Goal: Task Accomplishment & Management: Use online tool/utility

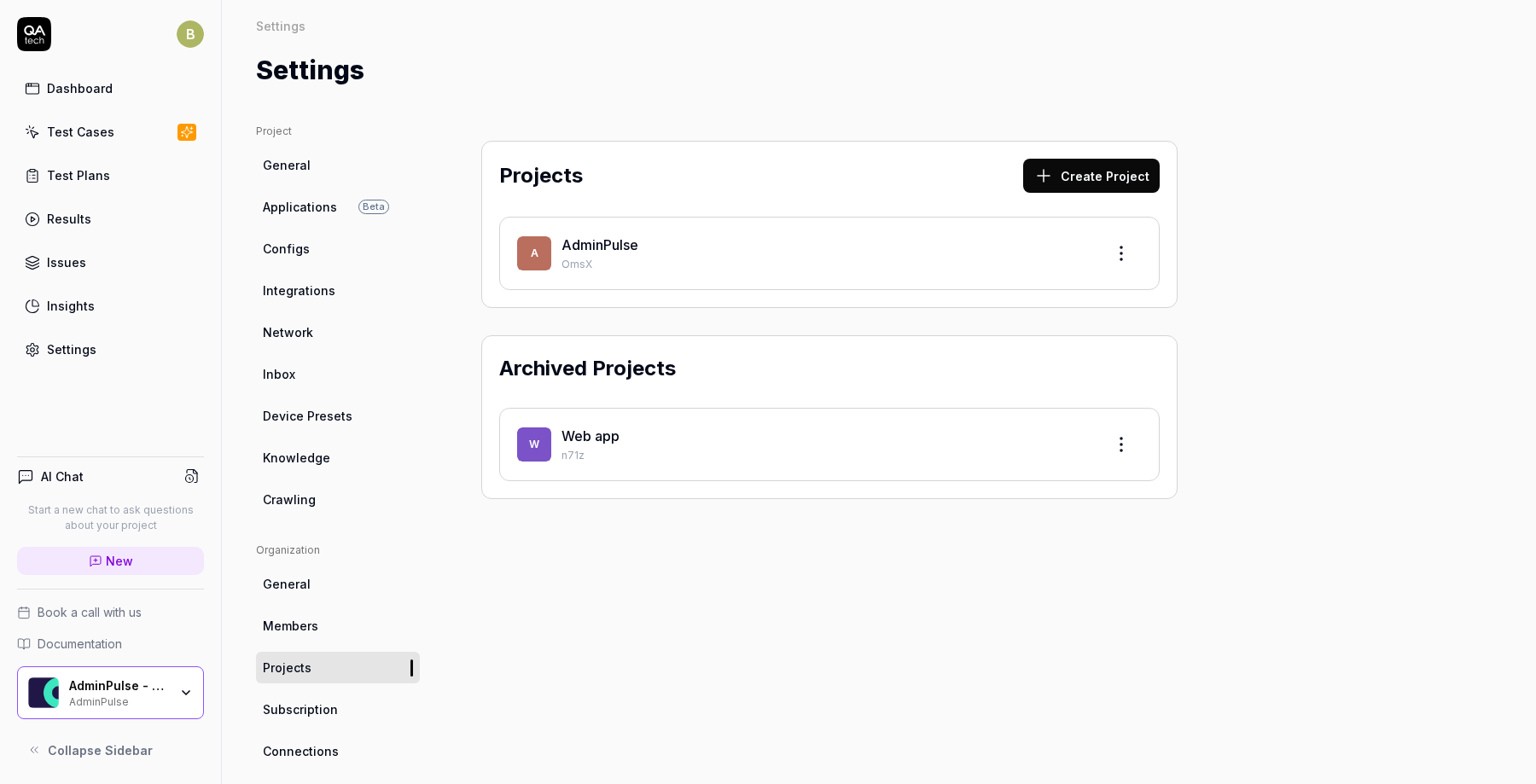
click at [118, 208] on link "Results" at bounding box center [110, 218] width 187 height 33
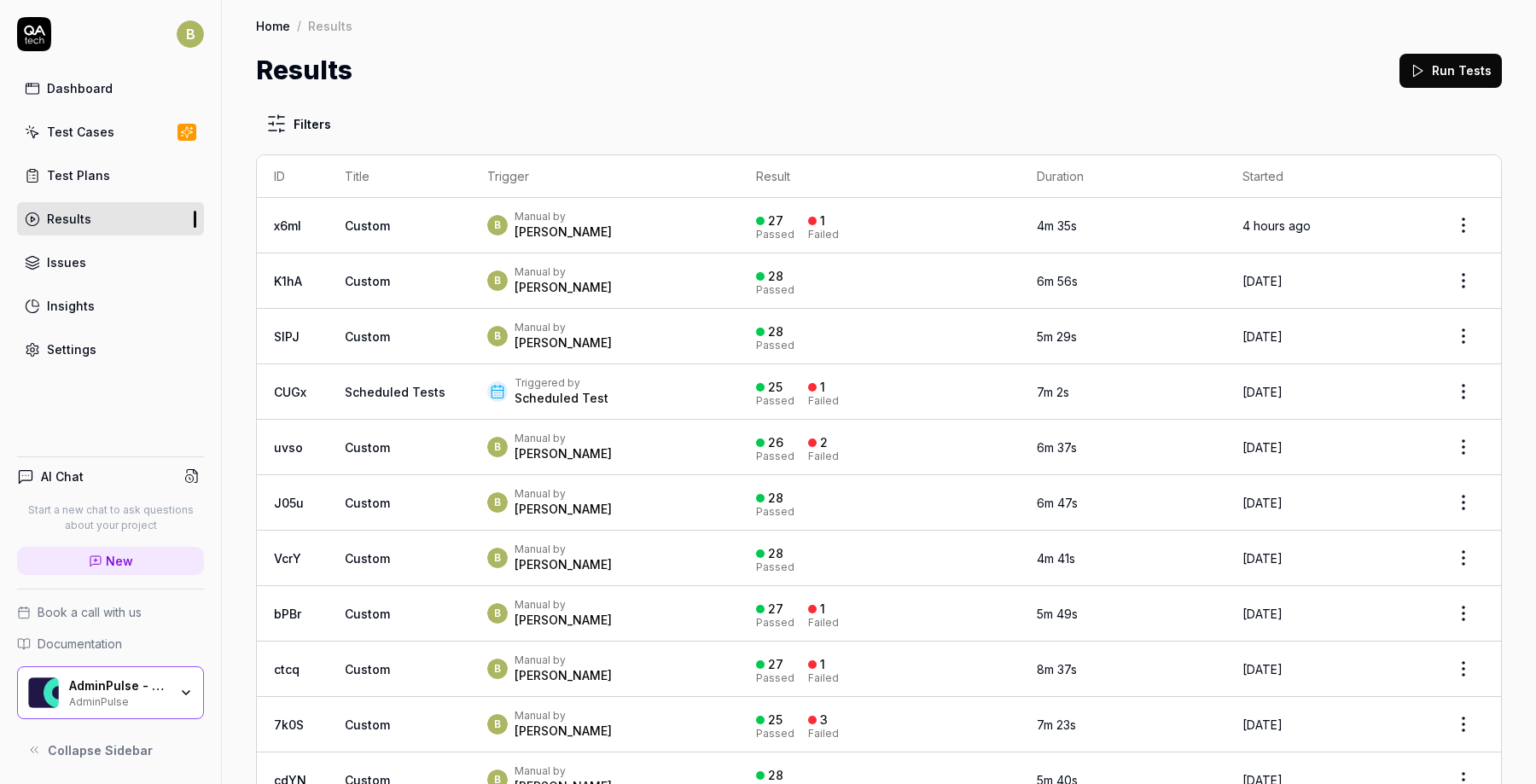
click at [612, 220] on div "Manual by" at bounding box center [562, 216] width 97 height 13
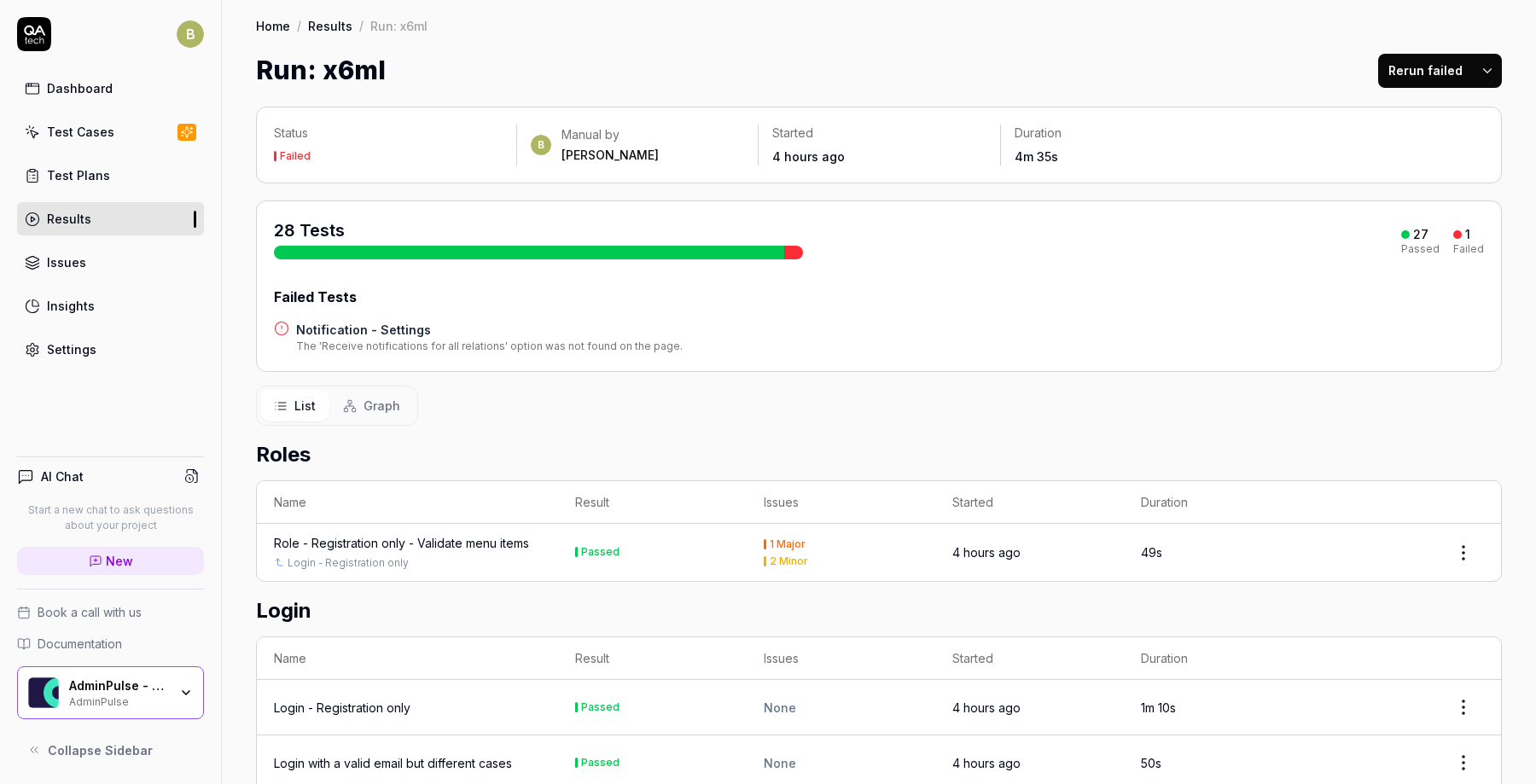
click at [363, 323] on h4 "Notification - Settings" at bounding box center [489, 329] width 386 height 18
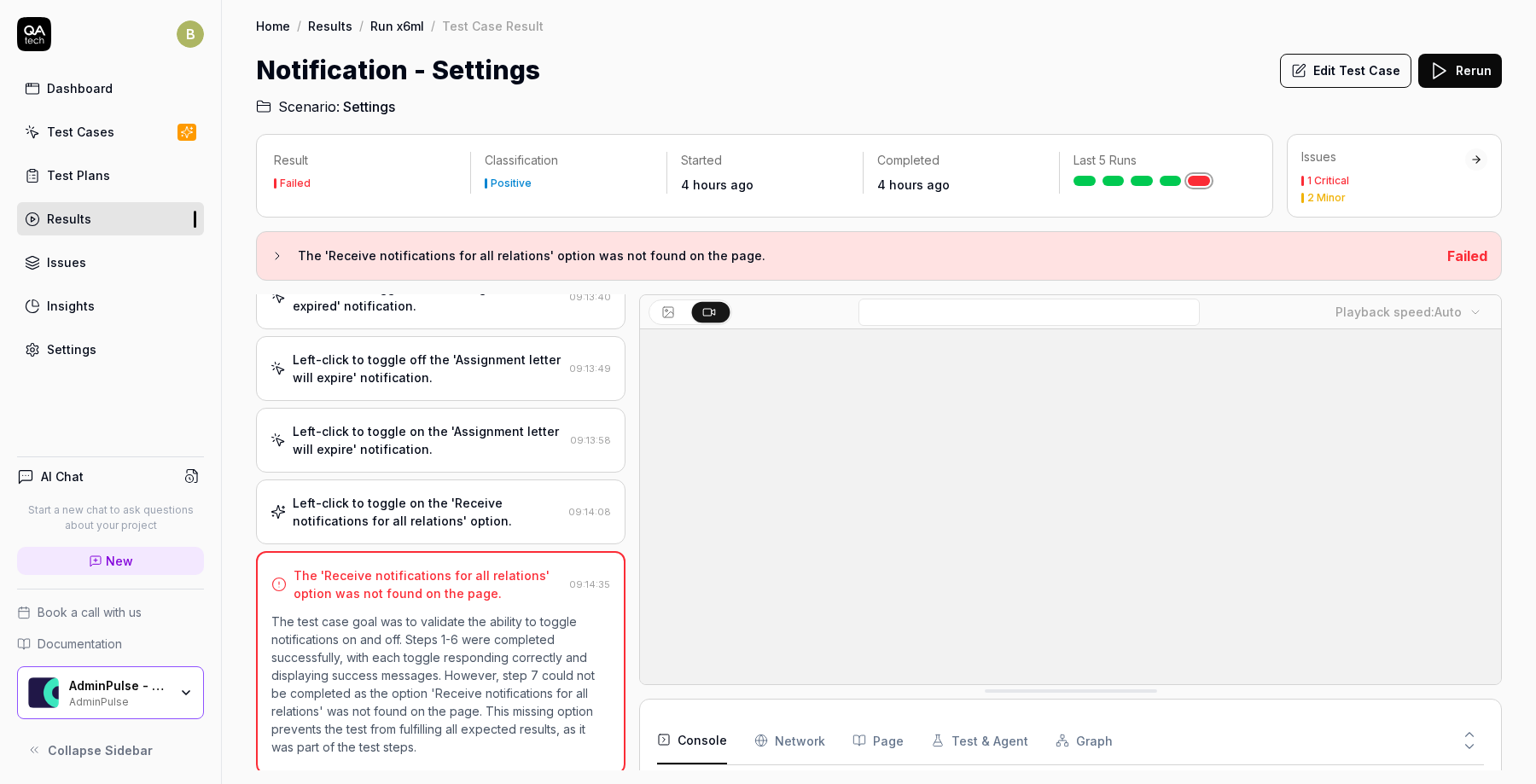
scroll to position [399, 0]
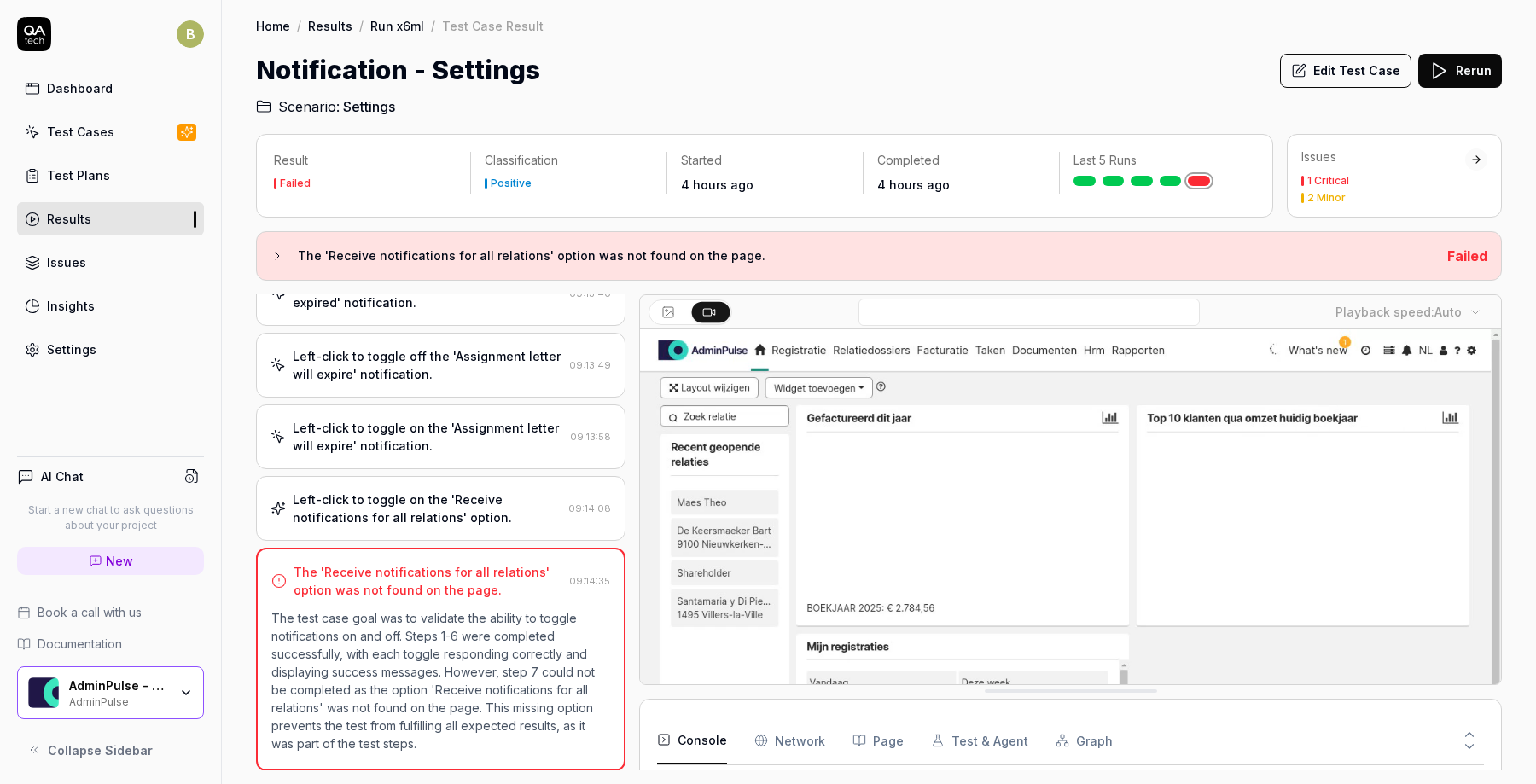
click at [1157, 179] on div at bounding box center [1157, 181] width 168 height 11
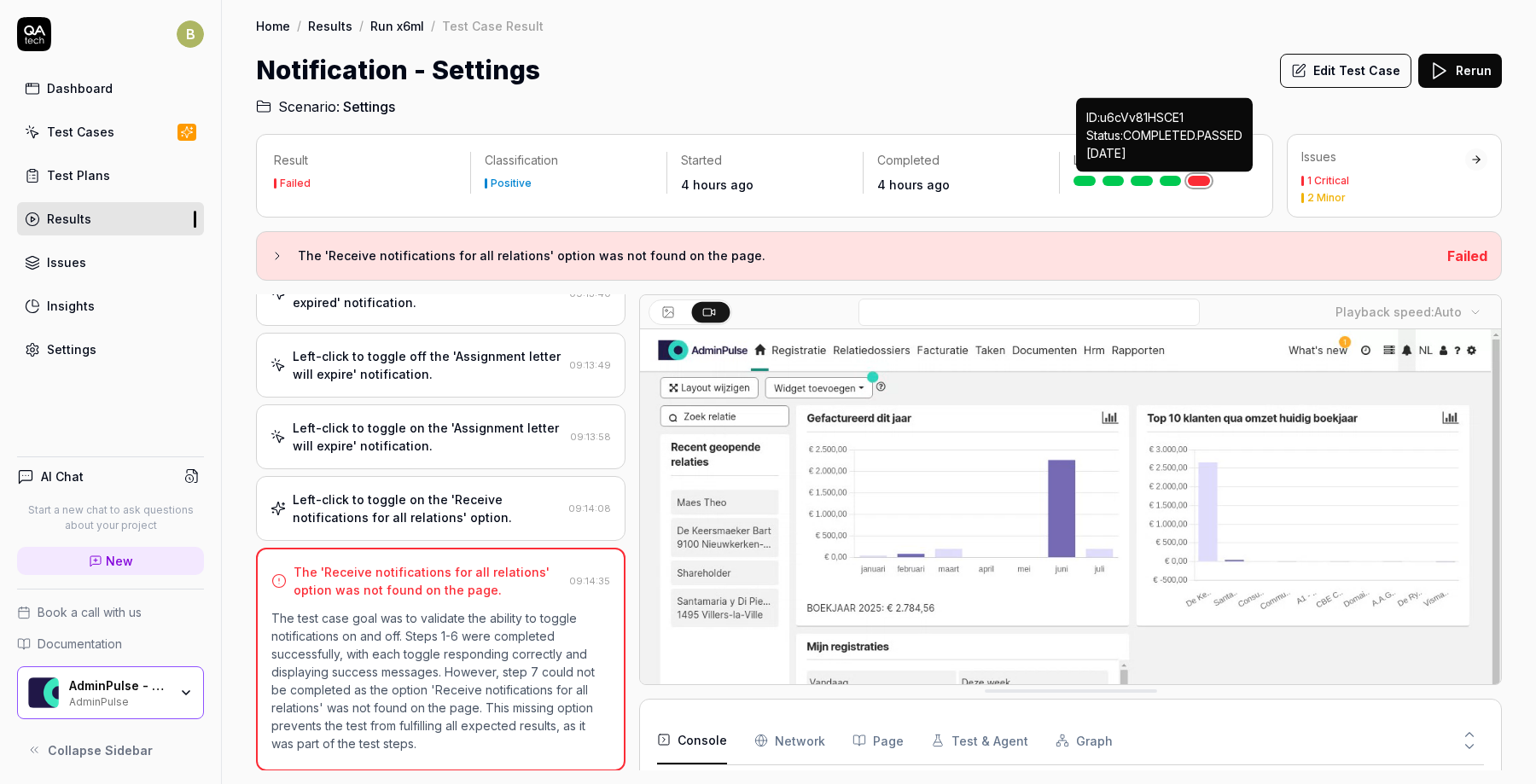
click at [1162, 182] on link at bounding box center [1170, 181] width 22 height 11
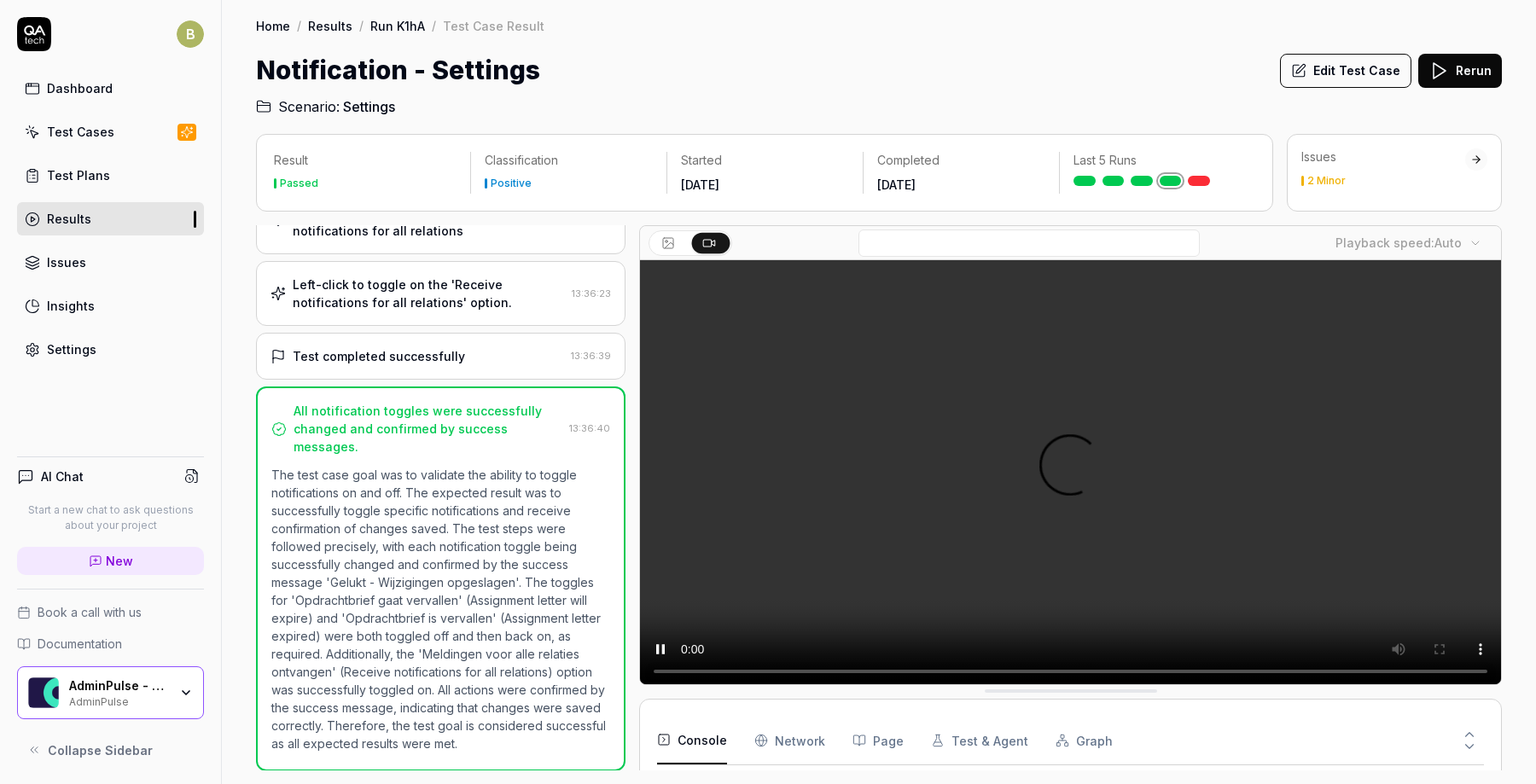
scroll to position [421, 0]
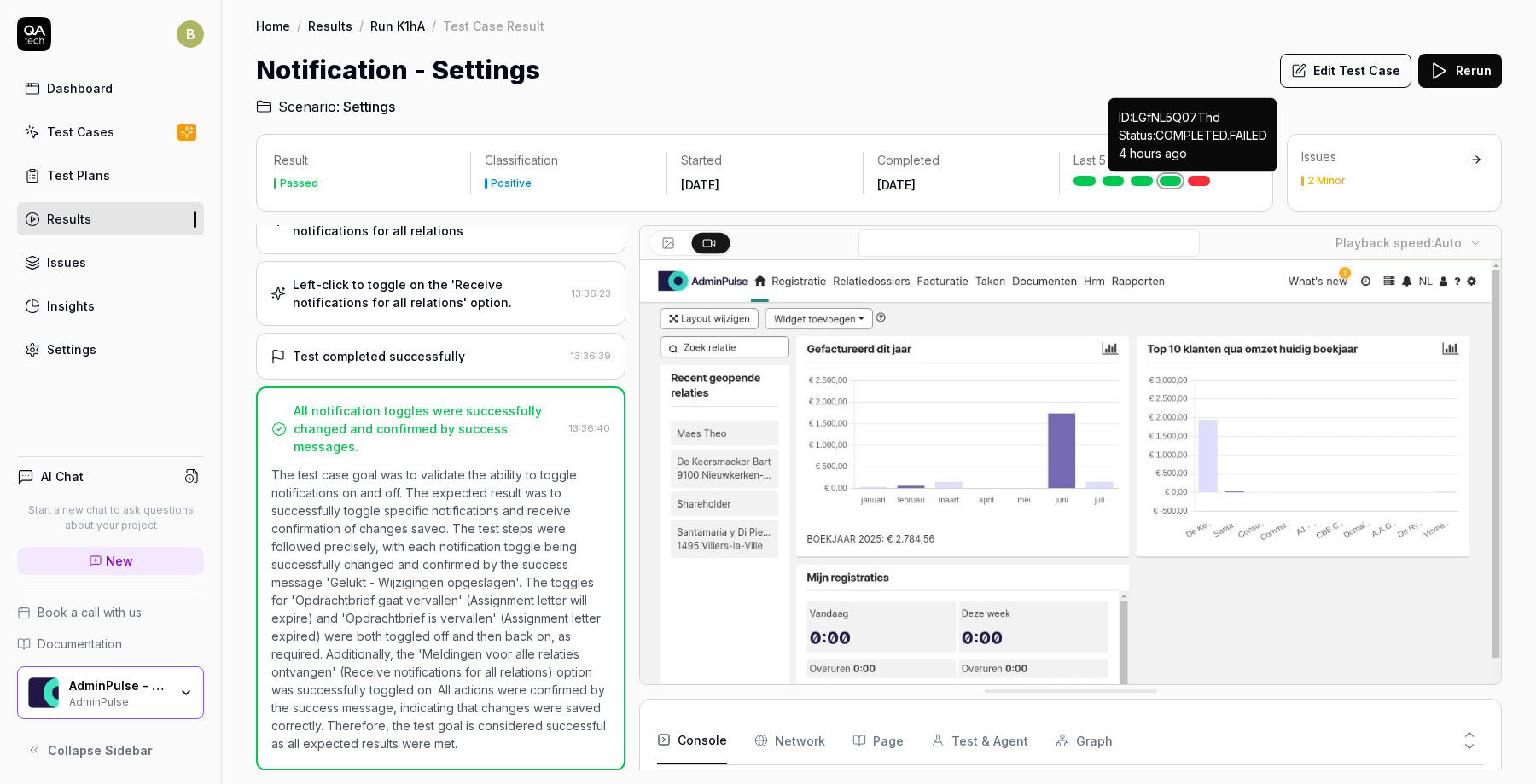
click at [1198, 178] on link at bounding box center [1198, 181] width 22 height 11
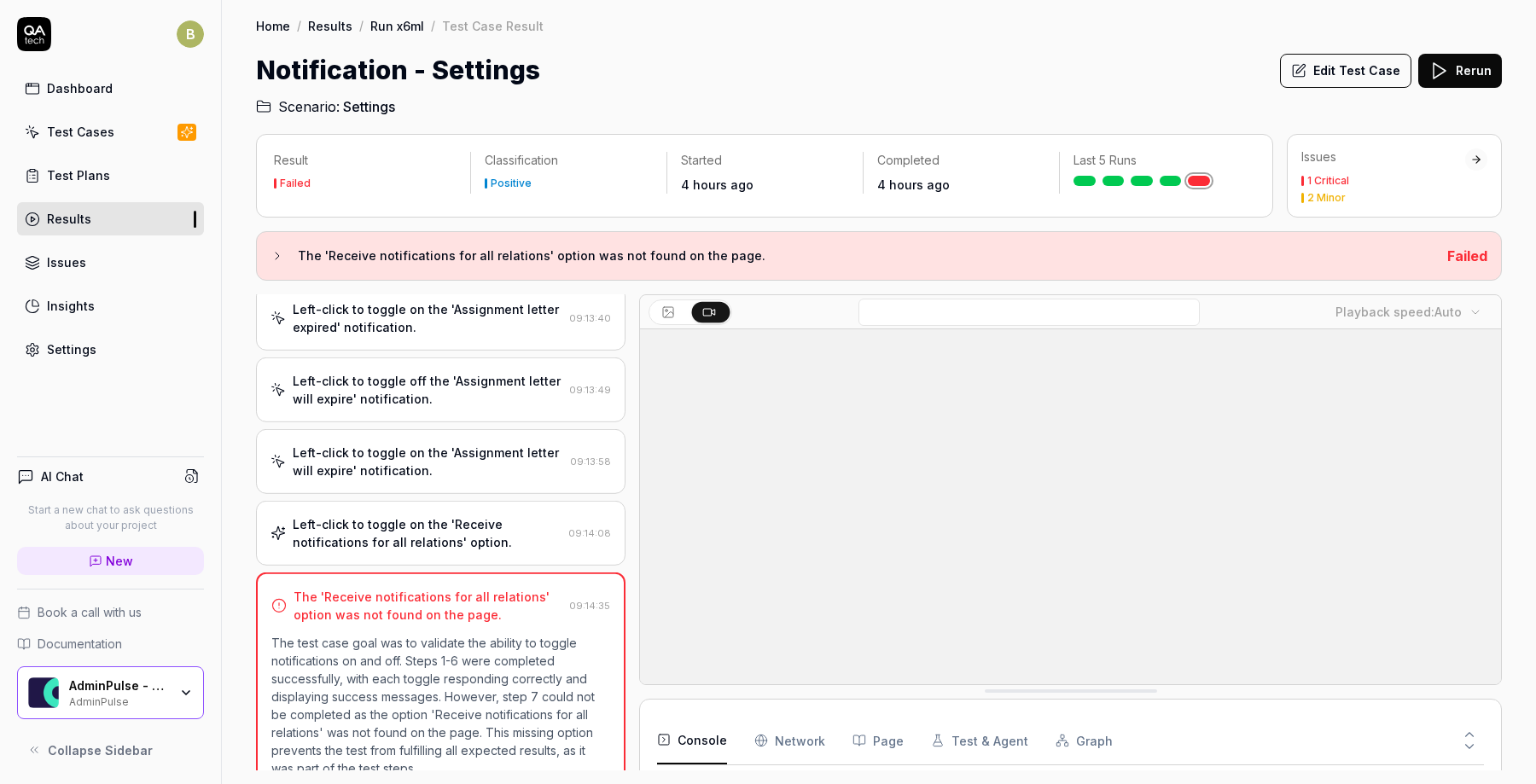
scroll to position [399, 0]
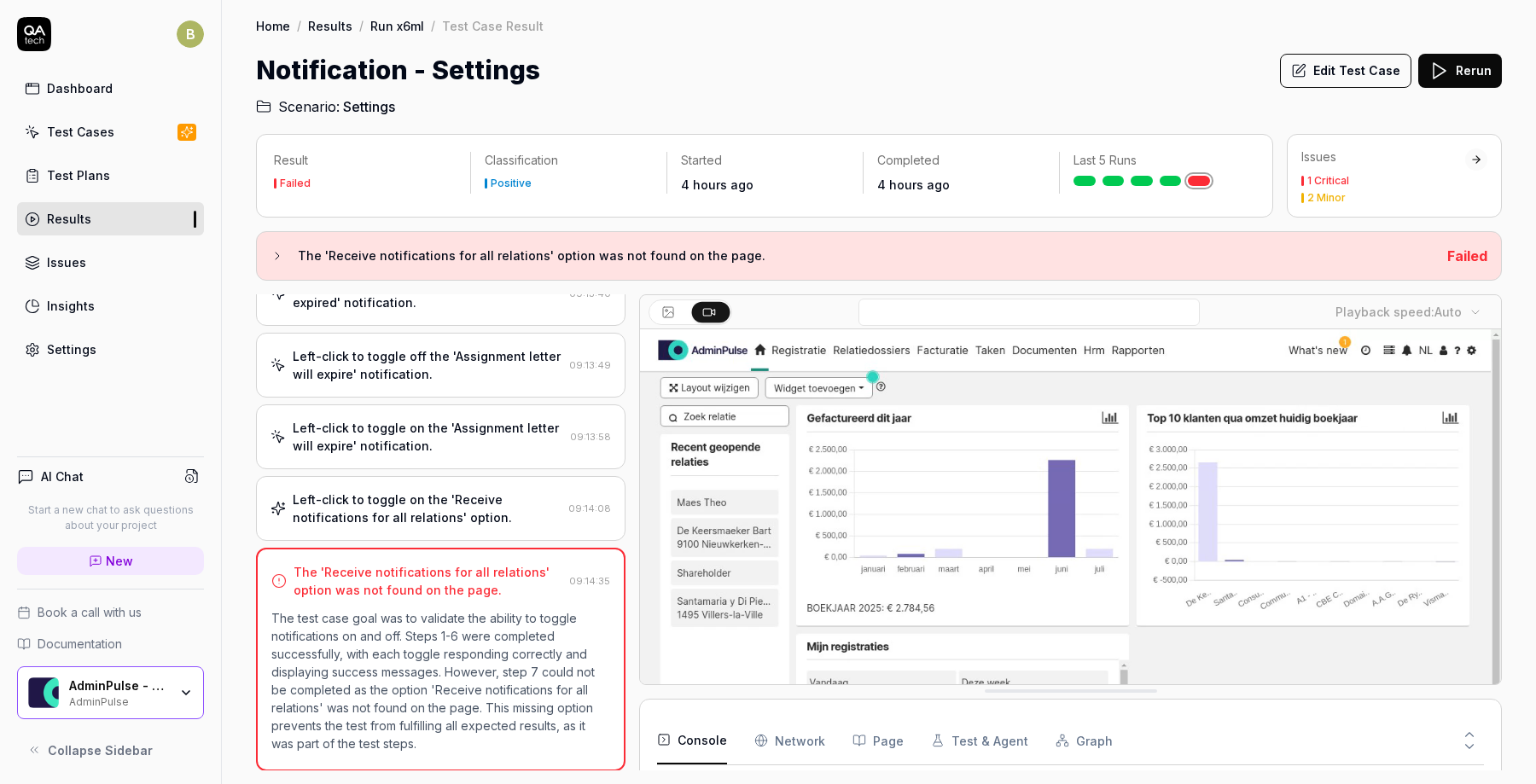
click at [1338, 82] on button "Edit Test Case" at bounding box center [1346, 71] width 131 height 34
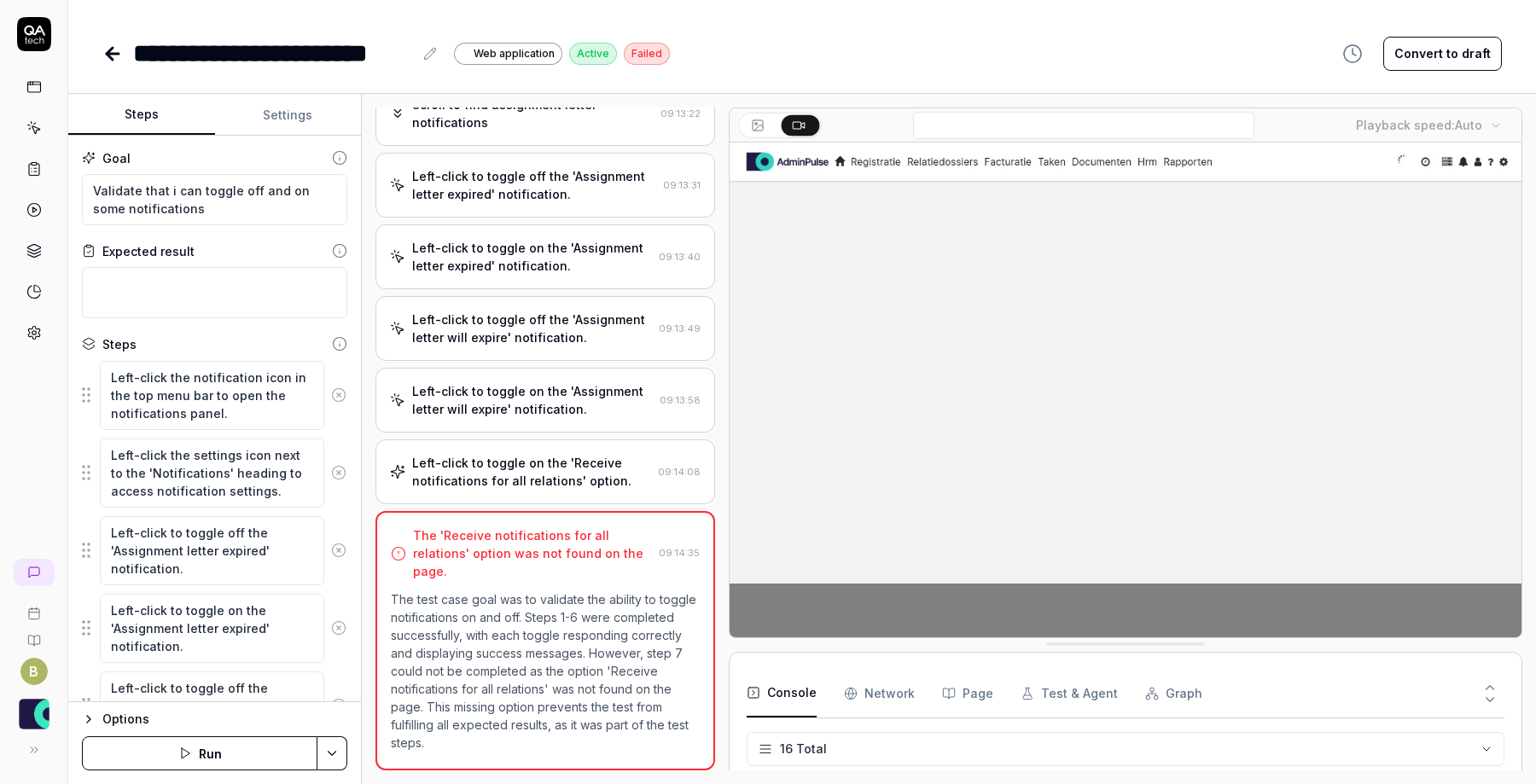
scroll to position [285, 0]
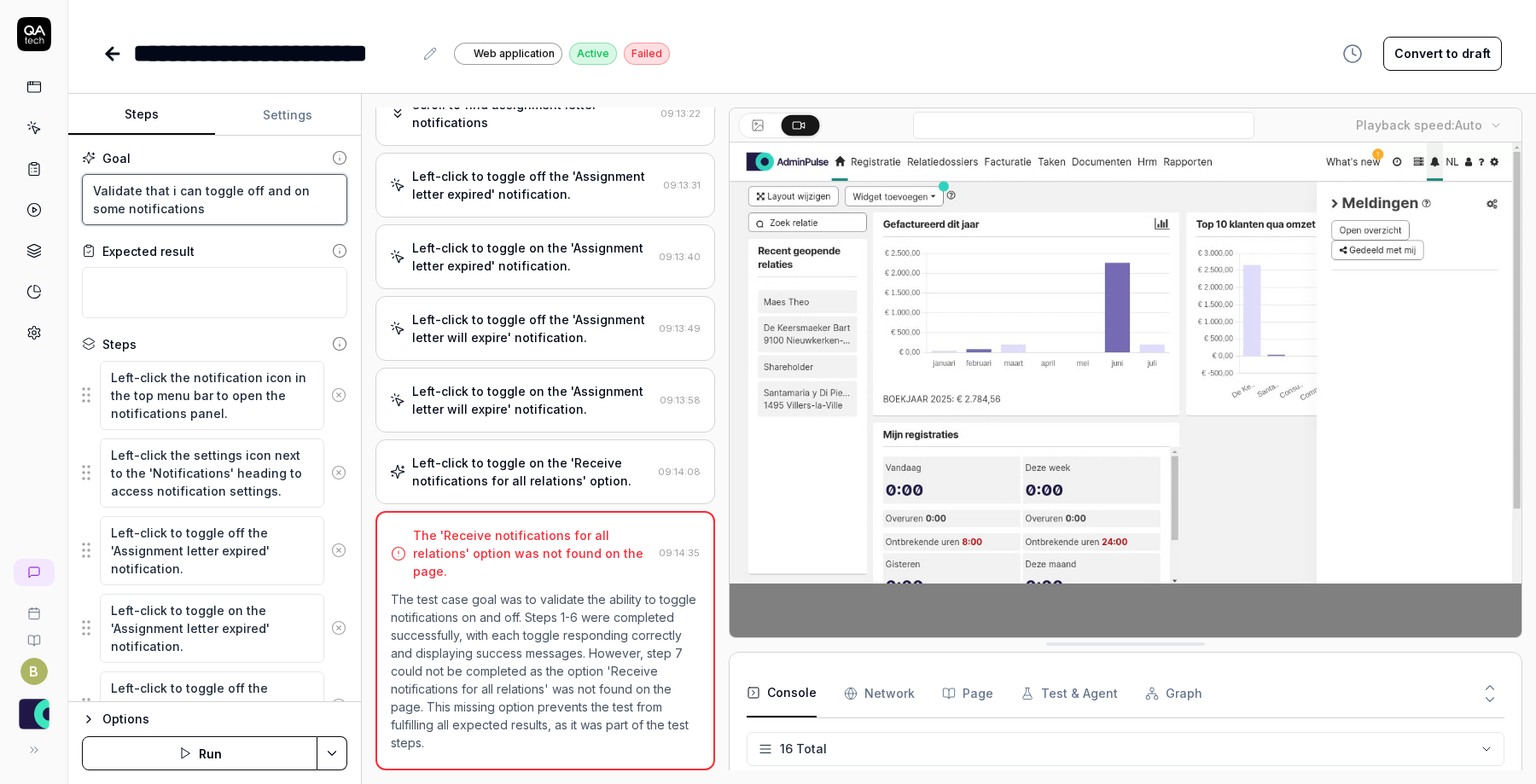
click at [252, 214] on textarea "Validate that i can toggle off and on some notifications" at bounding box center [214, 200] width 266 height 51
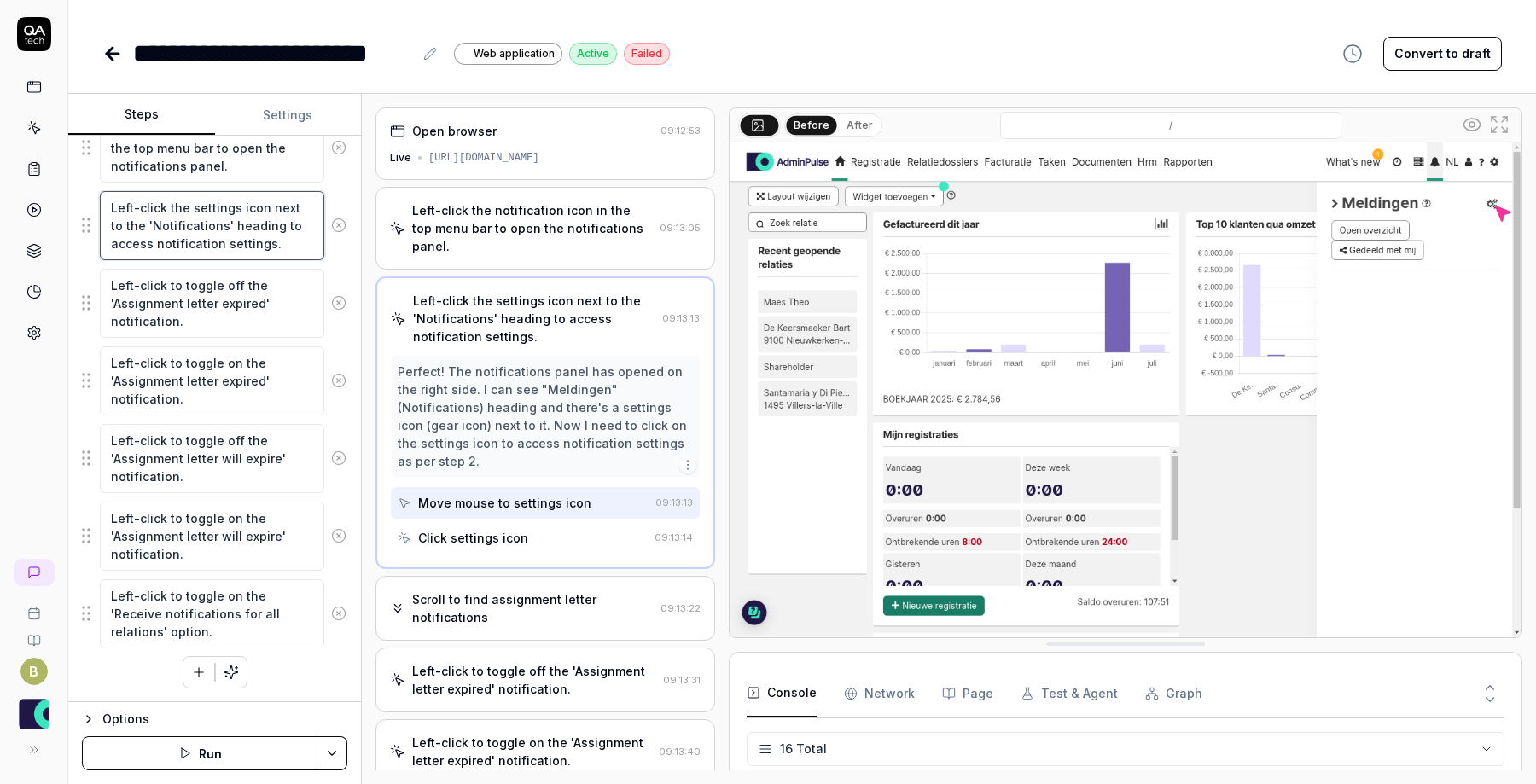
scroll to position [18, 0]
click at [331, 463] on icon at bounding box center [338, 457] width 15 height 15
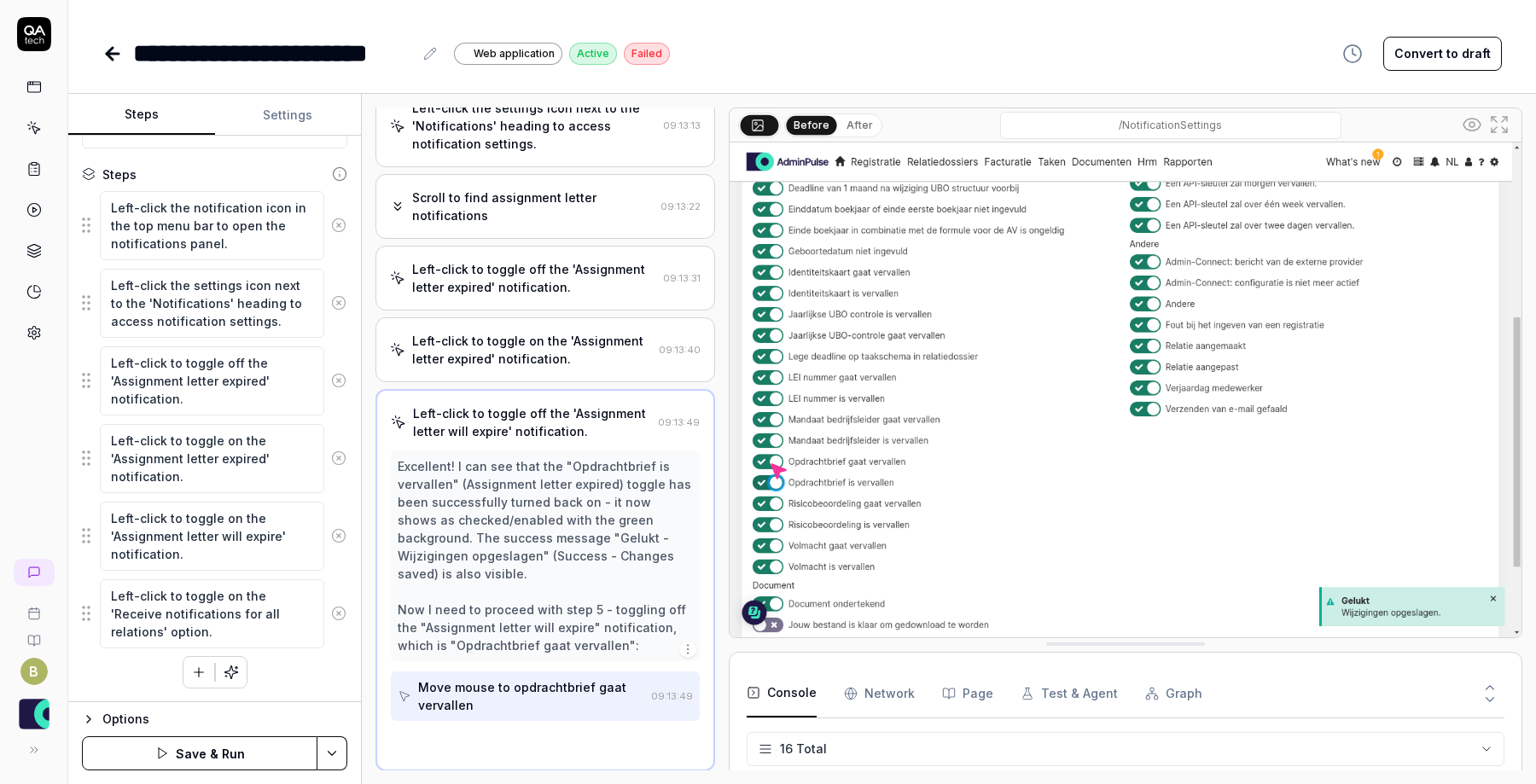
scroll to position [193, 0]
click at [331, 534] on icon at bounding box center [338, 535] width 15 height 15
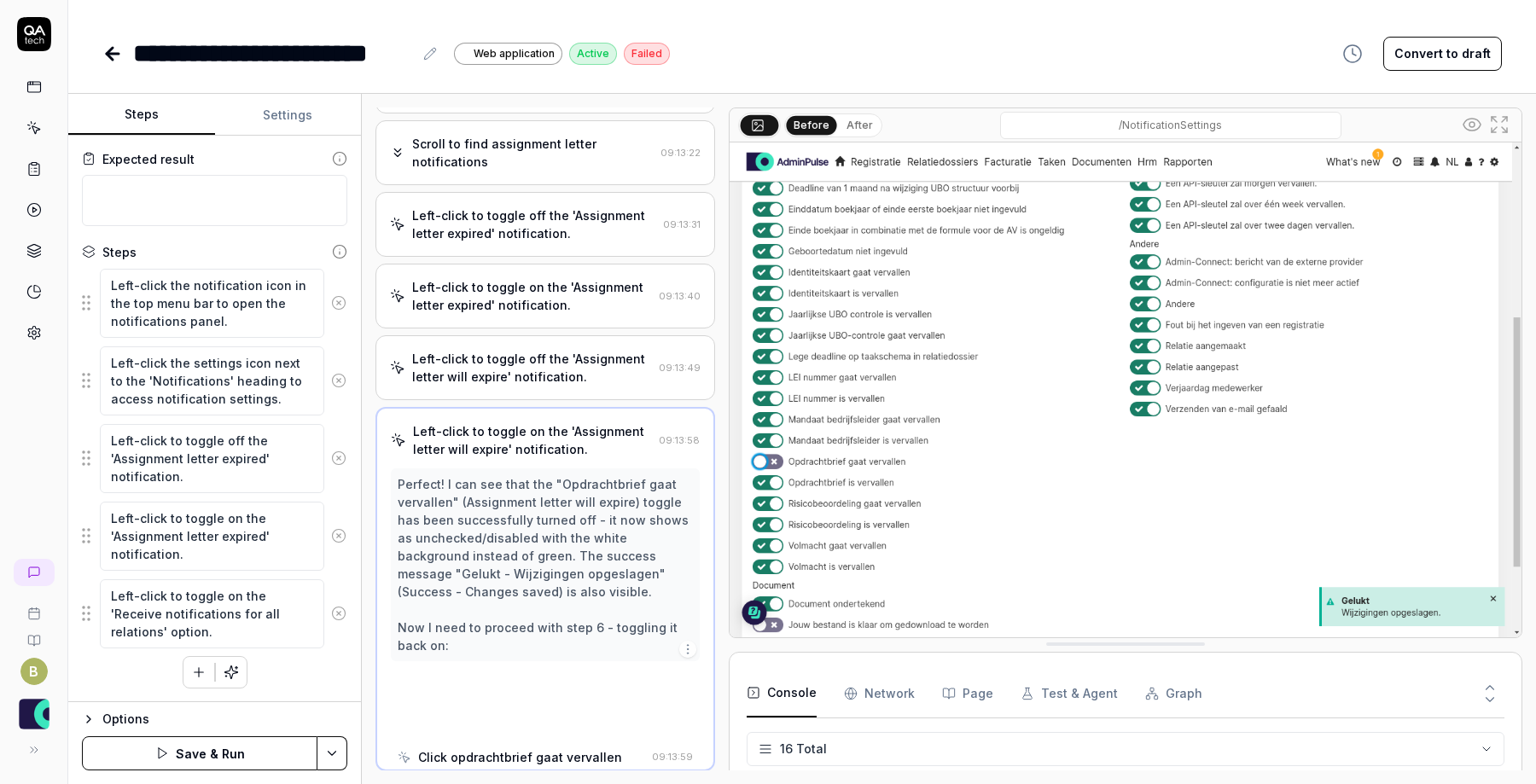
scroll to position [247, 0]
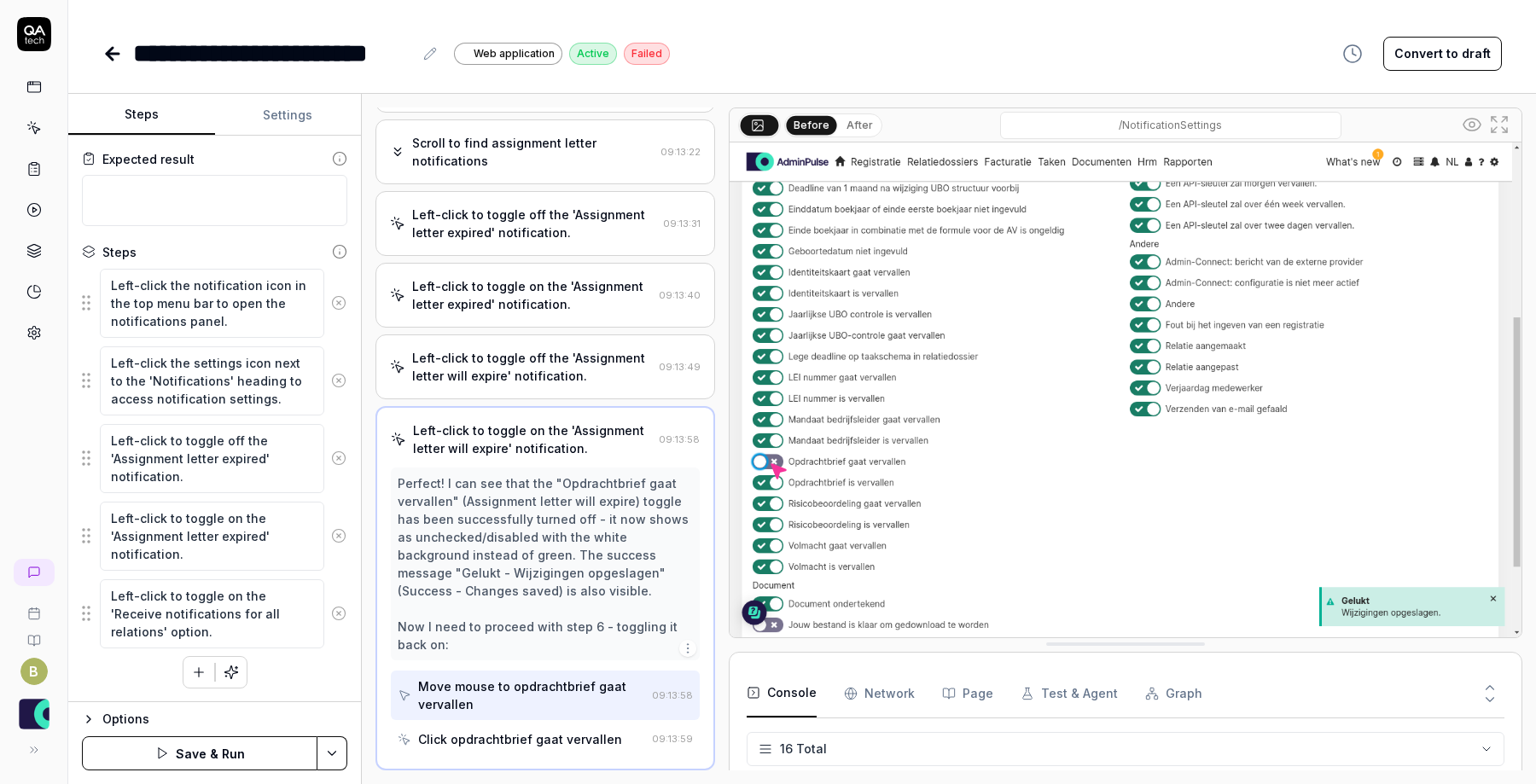
click at [331, 615] on icon at bounding box center [338, 613] width 15 height 15
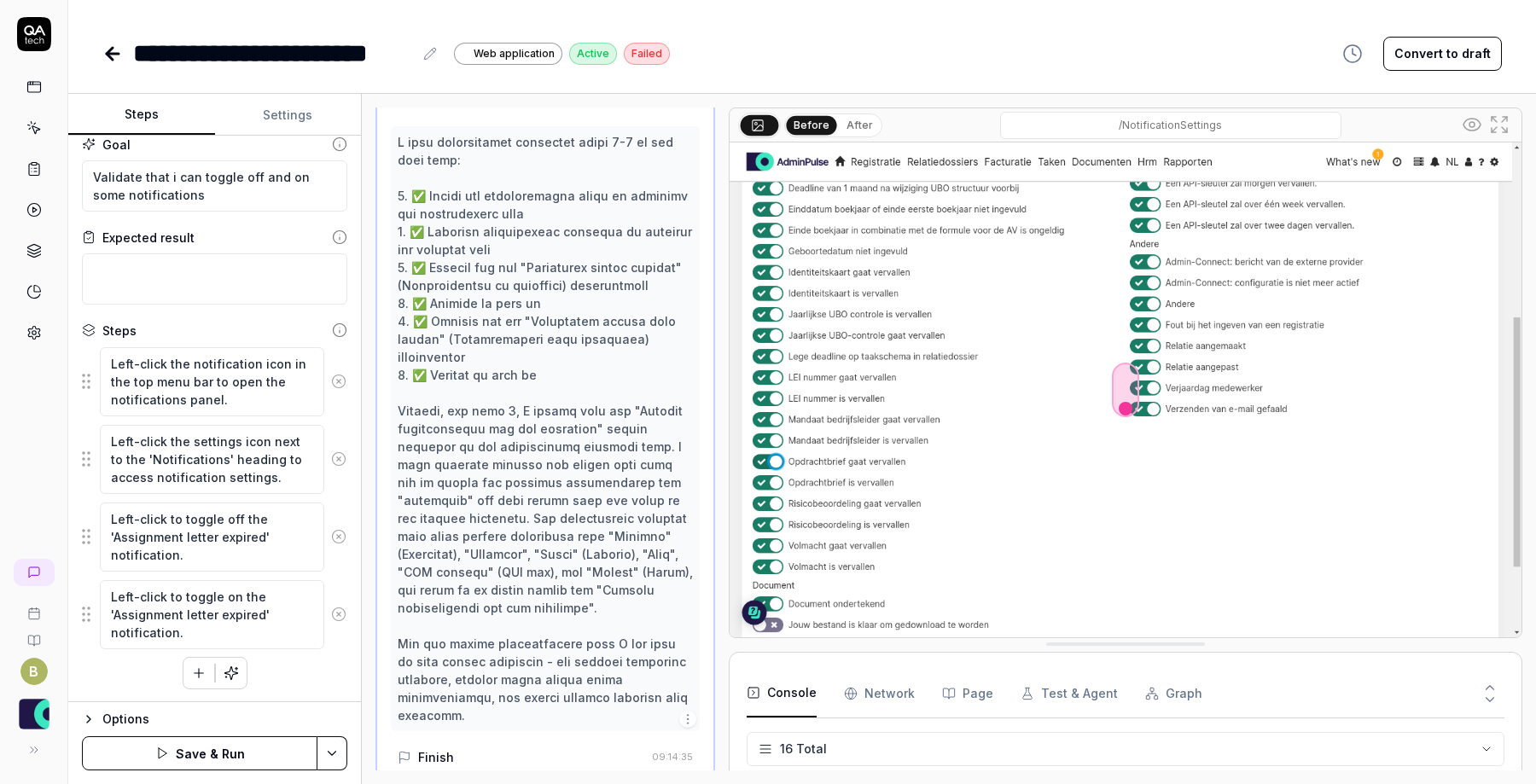
scroll to position [0, 0]
click at [322, 766] on html "**********" at bounding box center [768, 392] width 1536 height 784
click at [225, 642] on div "Save" at bounding box center [249, 635] width 218 height 37
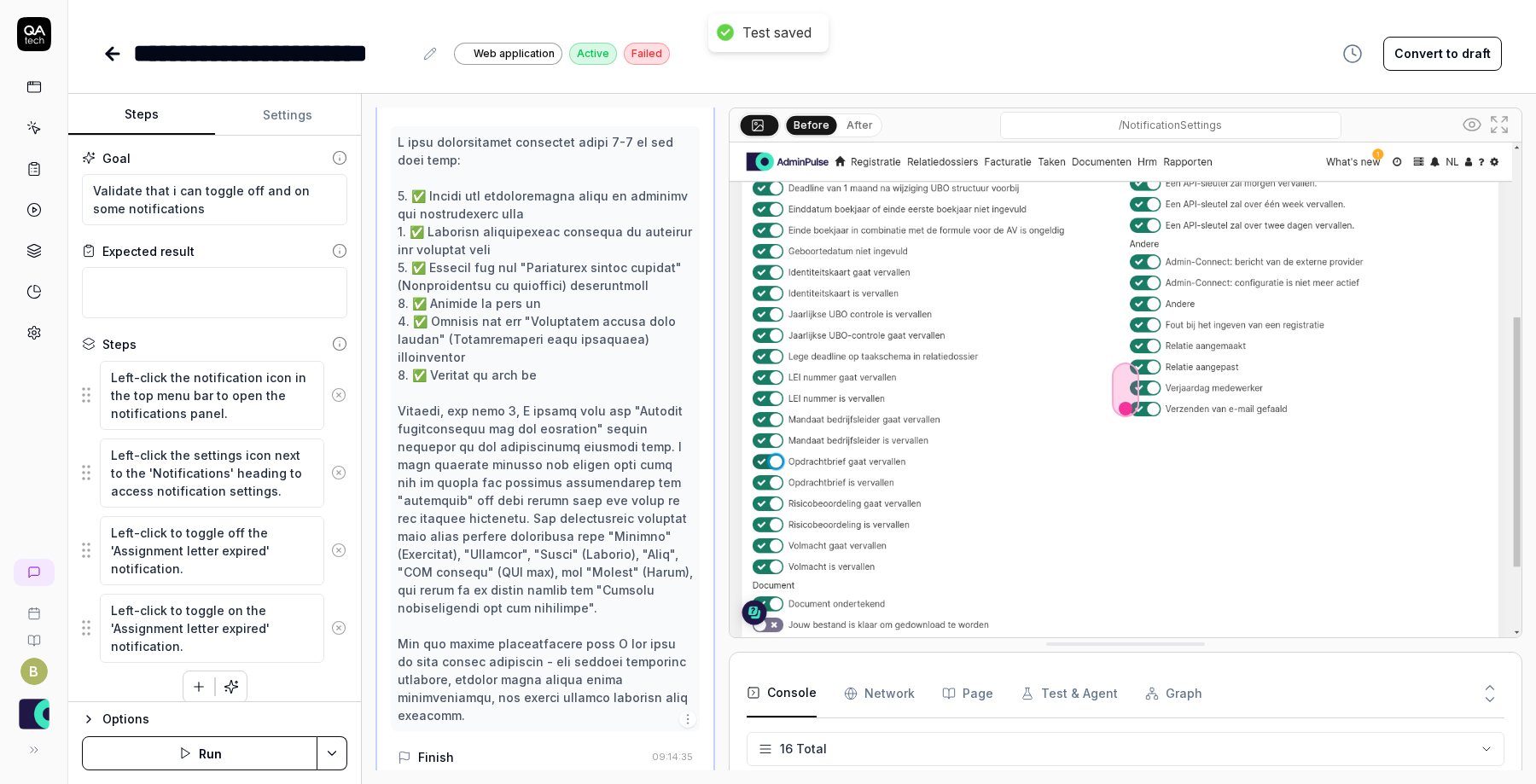
click at [33, 98] on link at bounding box center [34, 87] width 31 height 31
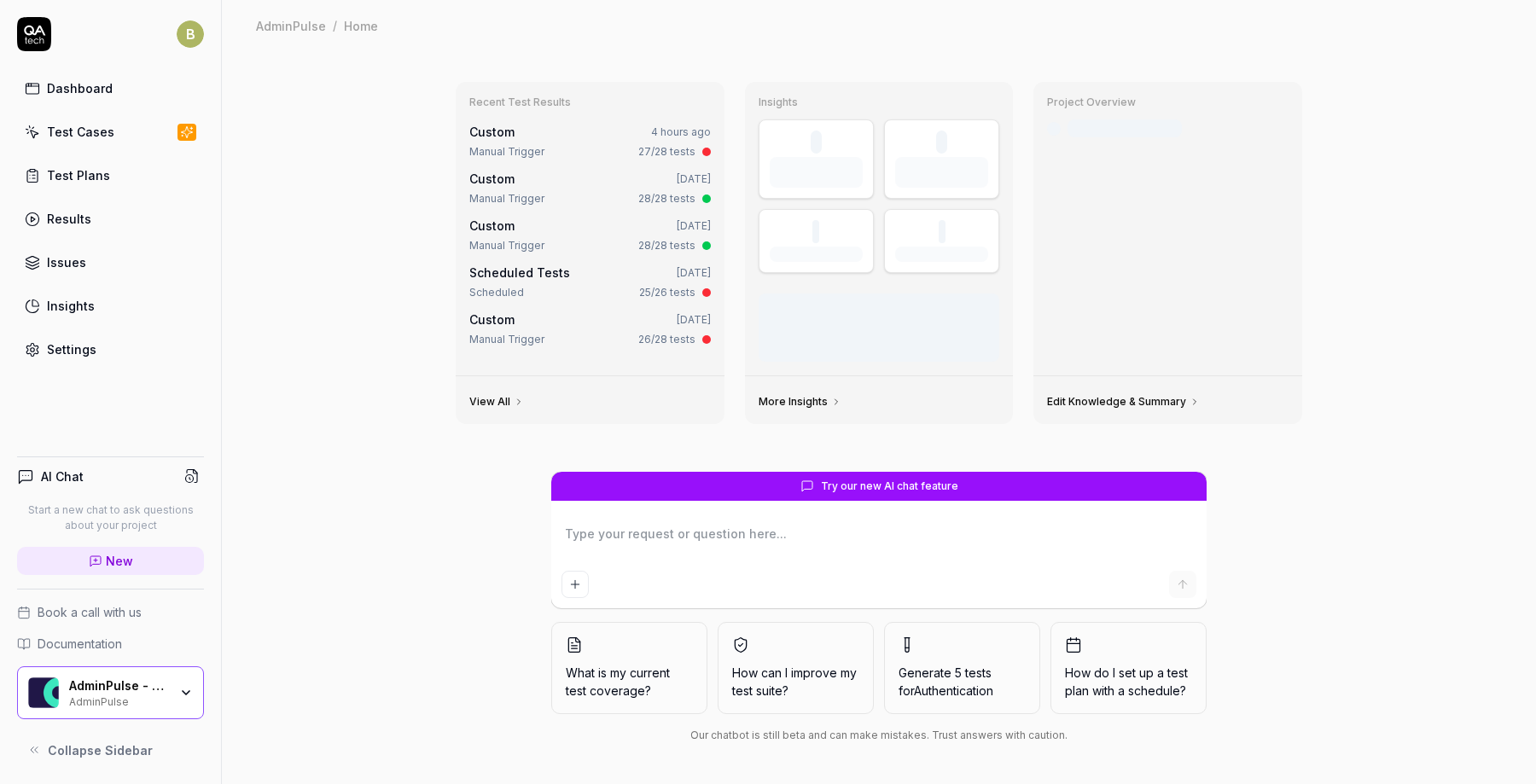
click at [43, 204] on link "Results" at bounding box center [110, 218] width 187 height 33
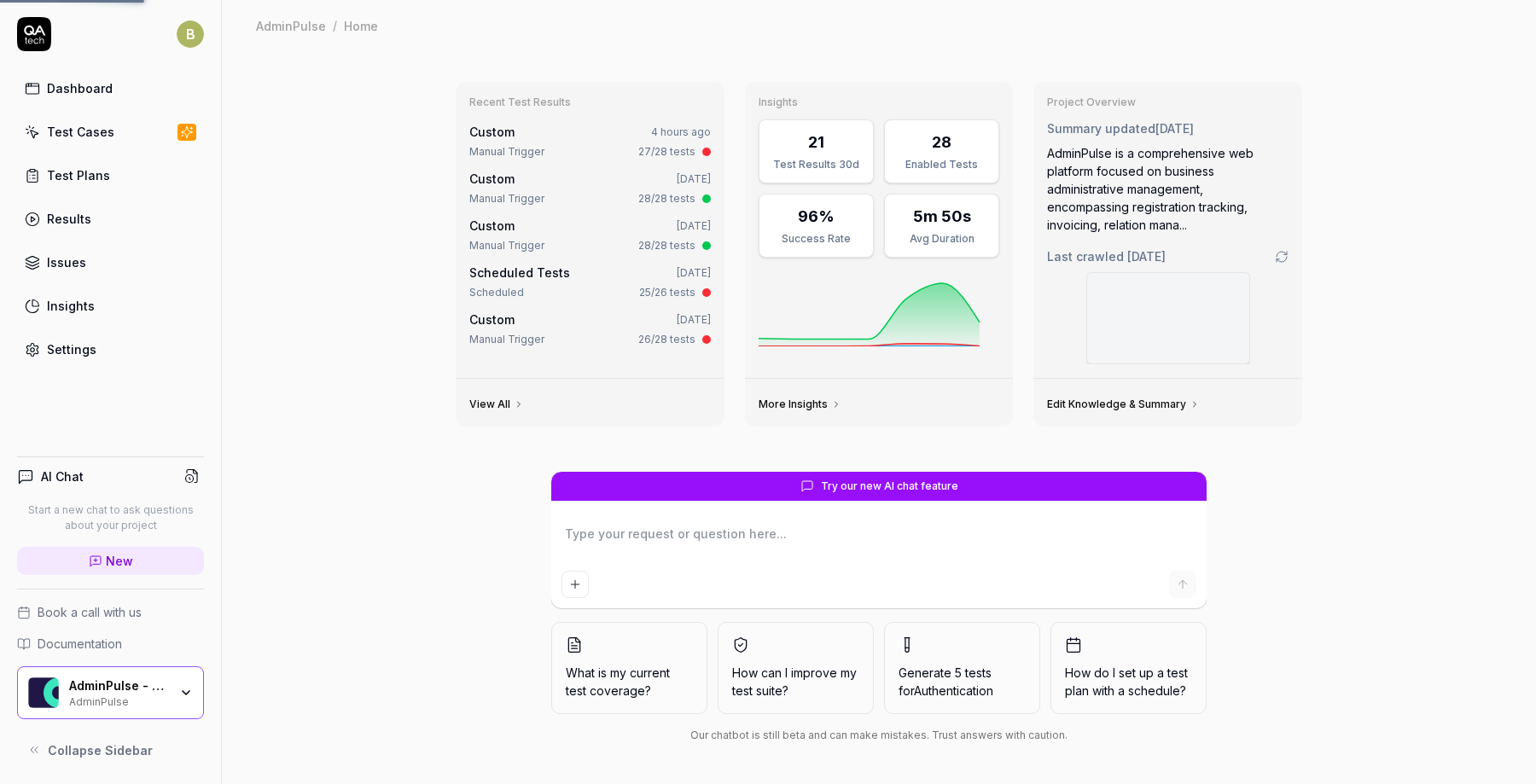
type textarea "*"
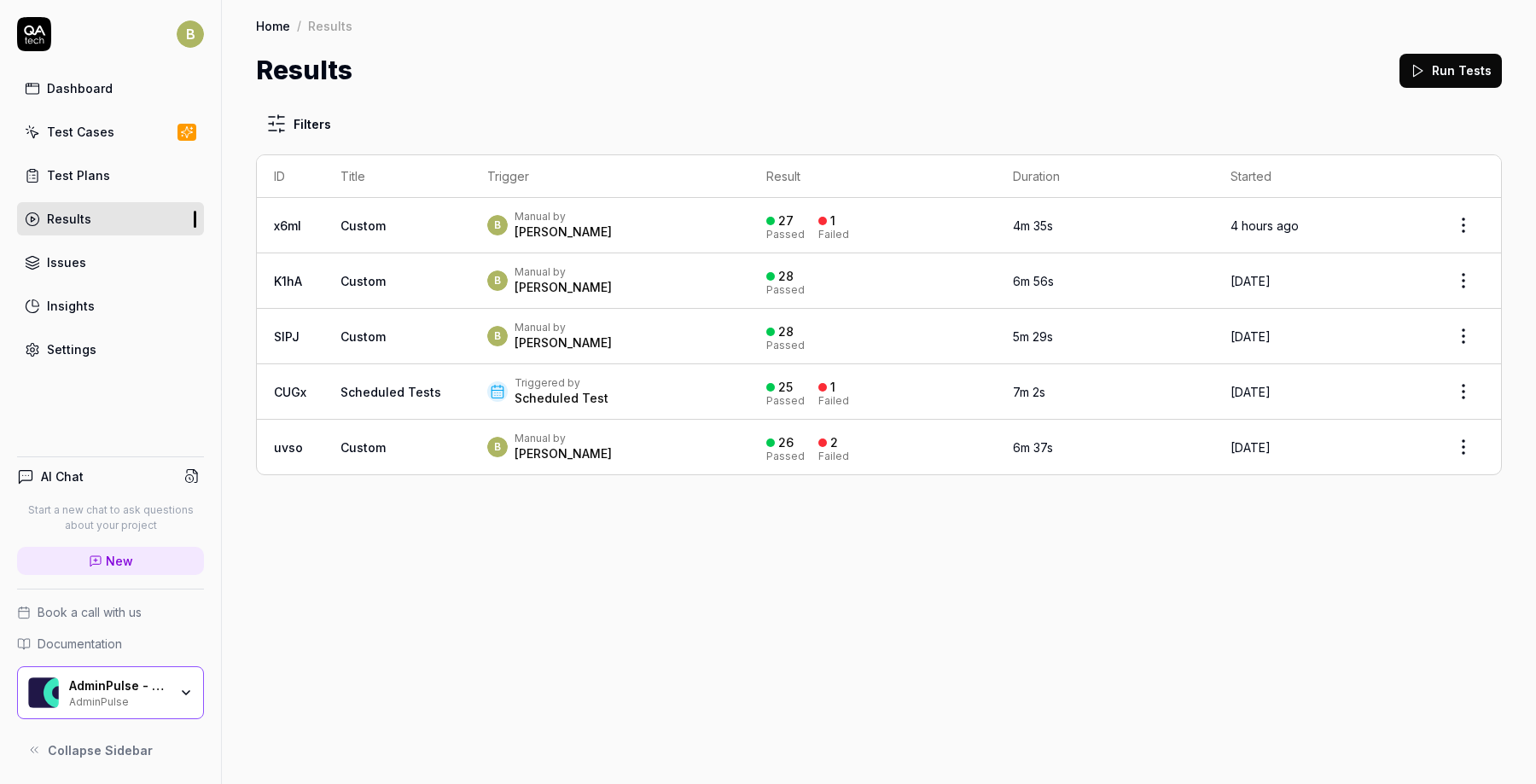
click at [1469, 75] on button "Run Tests" at bounding box center [1450, 71] width 102 height 34
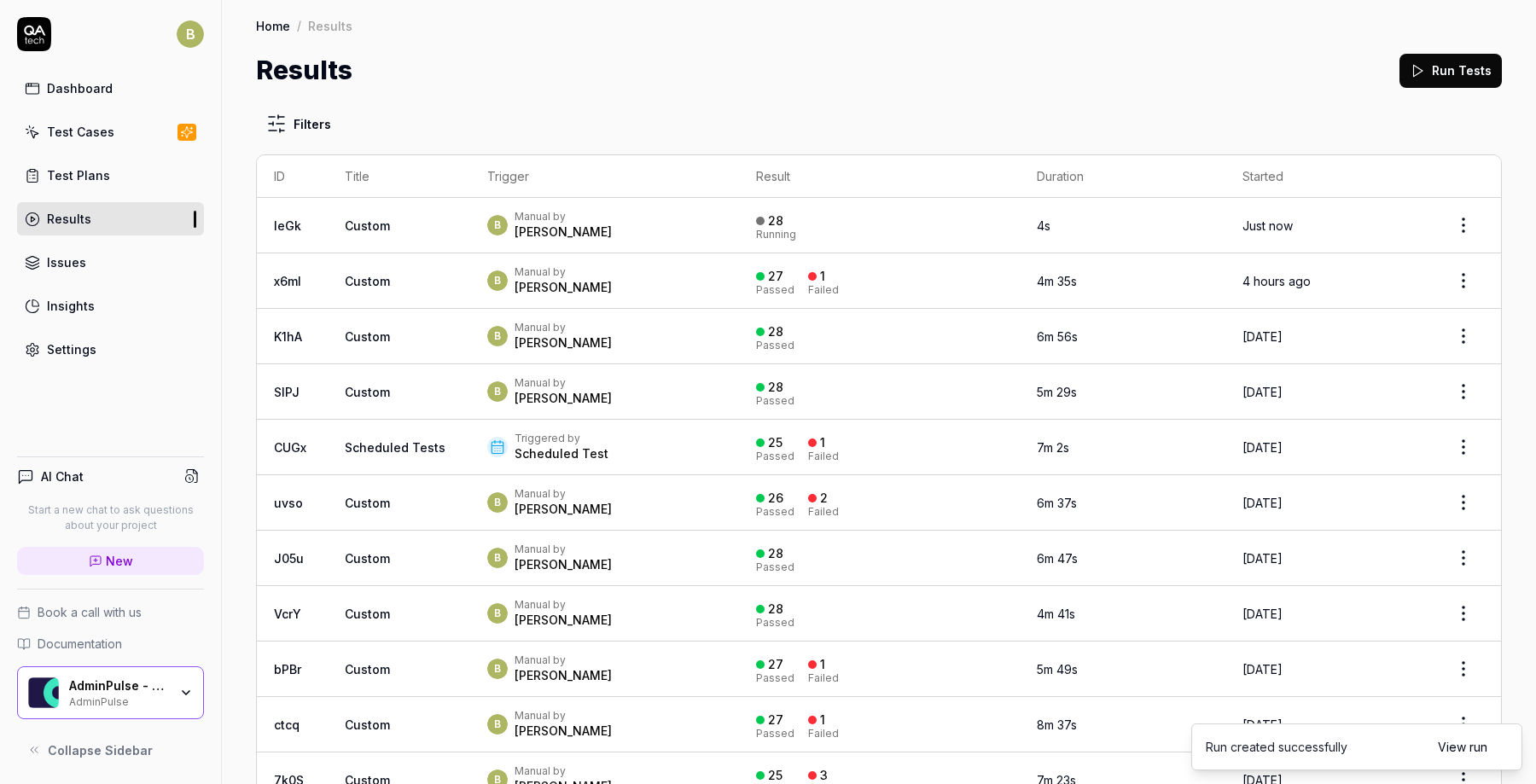
click at [413, 284] on td "Custom" at bounding box center [399, 281] width 142 height 55
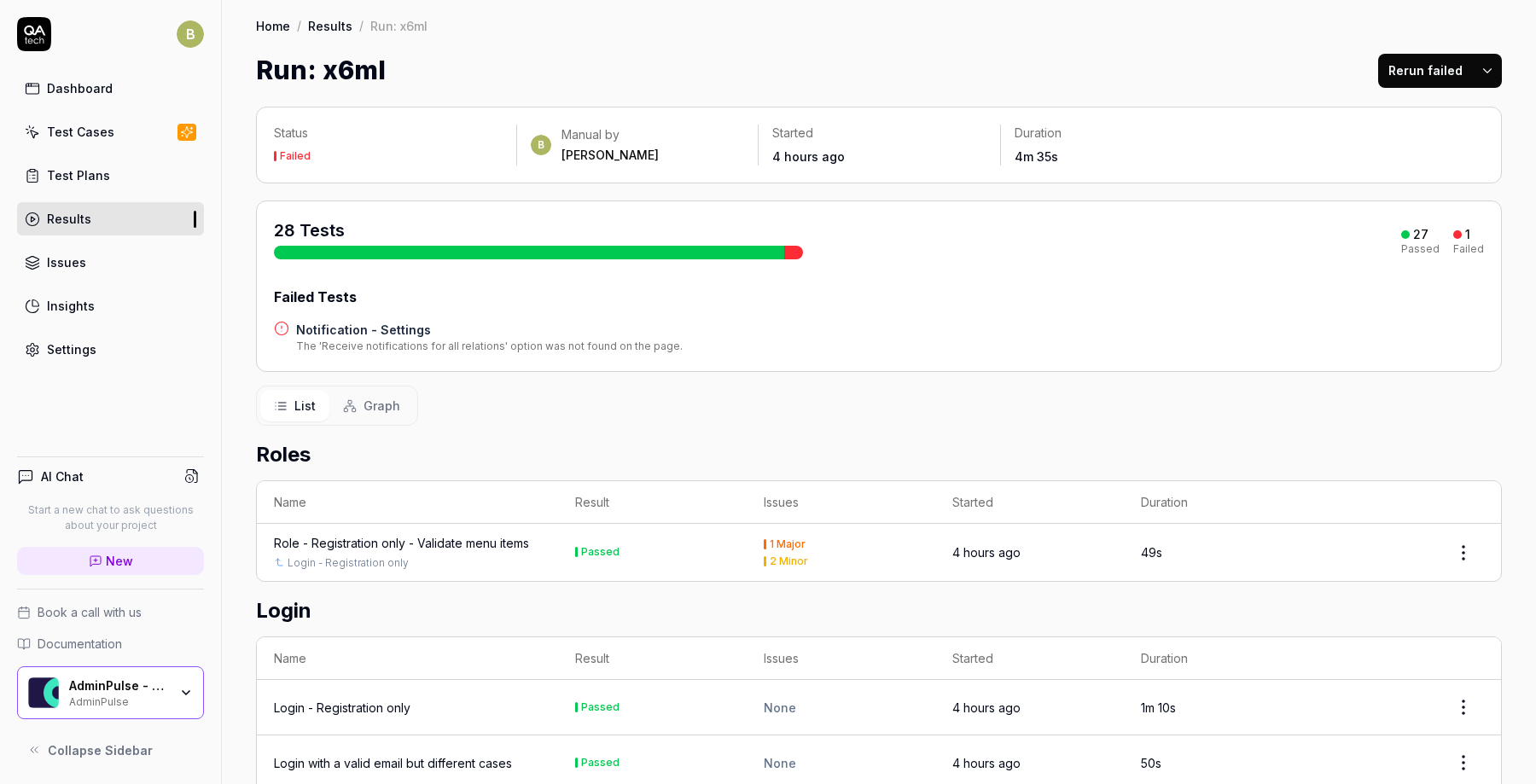
click at [529, 563] on div "Login - Registration only" at bounding box center [407, 562] width 267 height 15
click at [520, 546] on div "Role - Registration only - Validate menu items" at bounding box center [401, 542] width 255 height 18
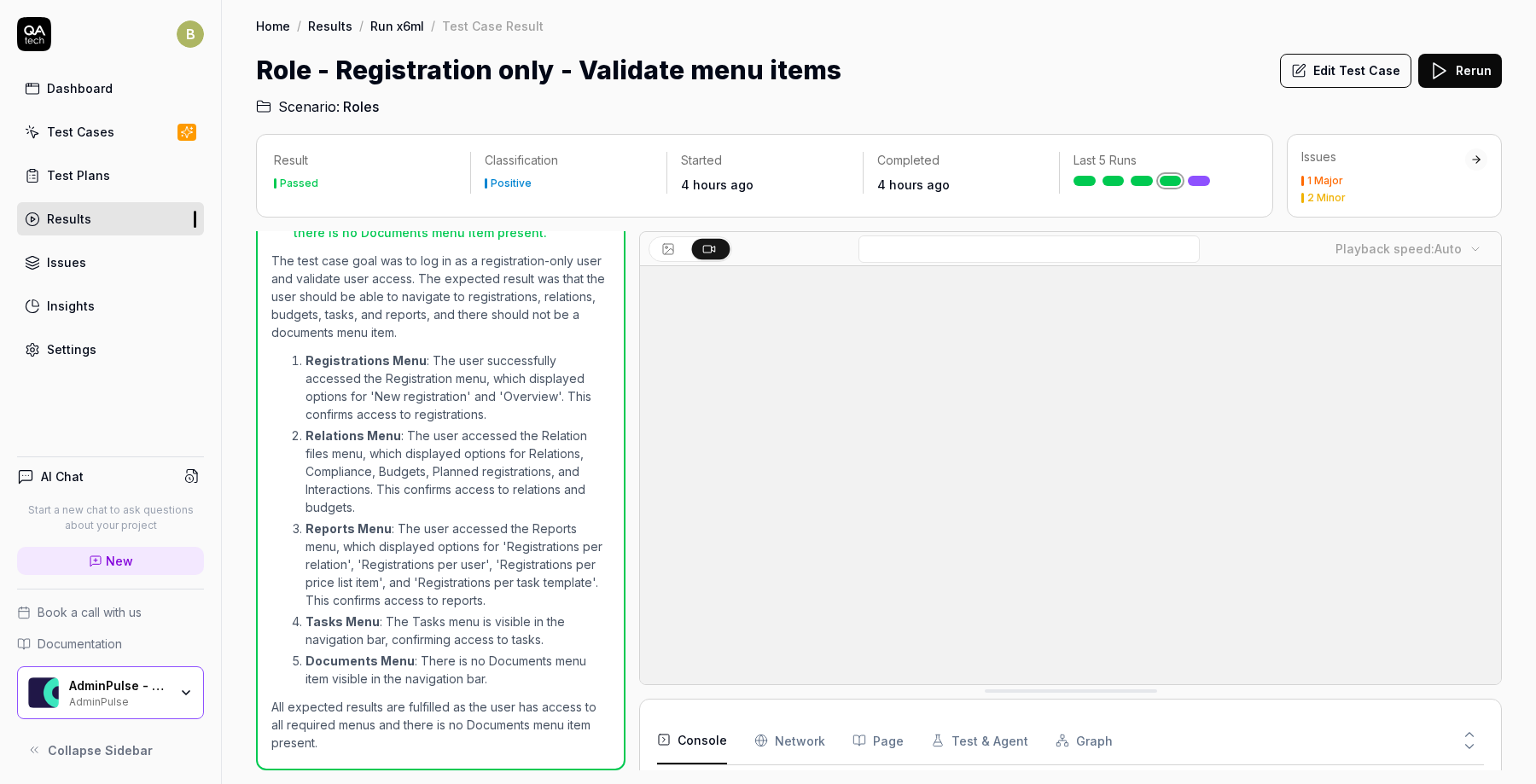
scroll to position [28, 0]
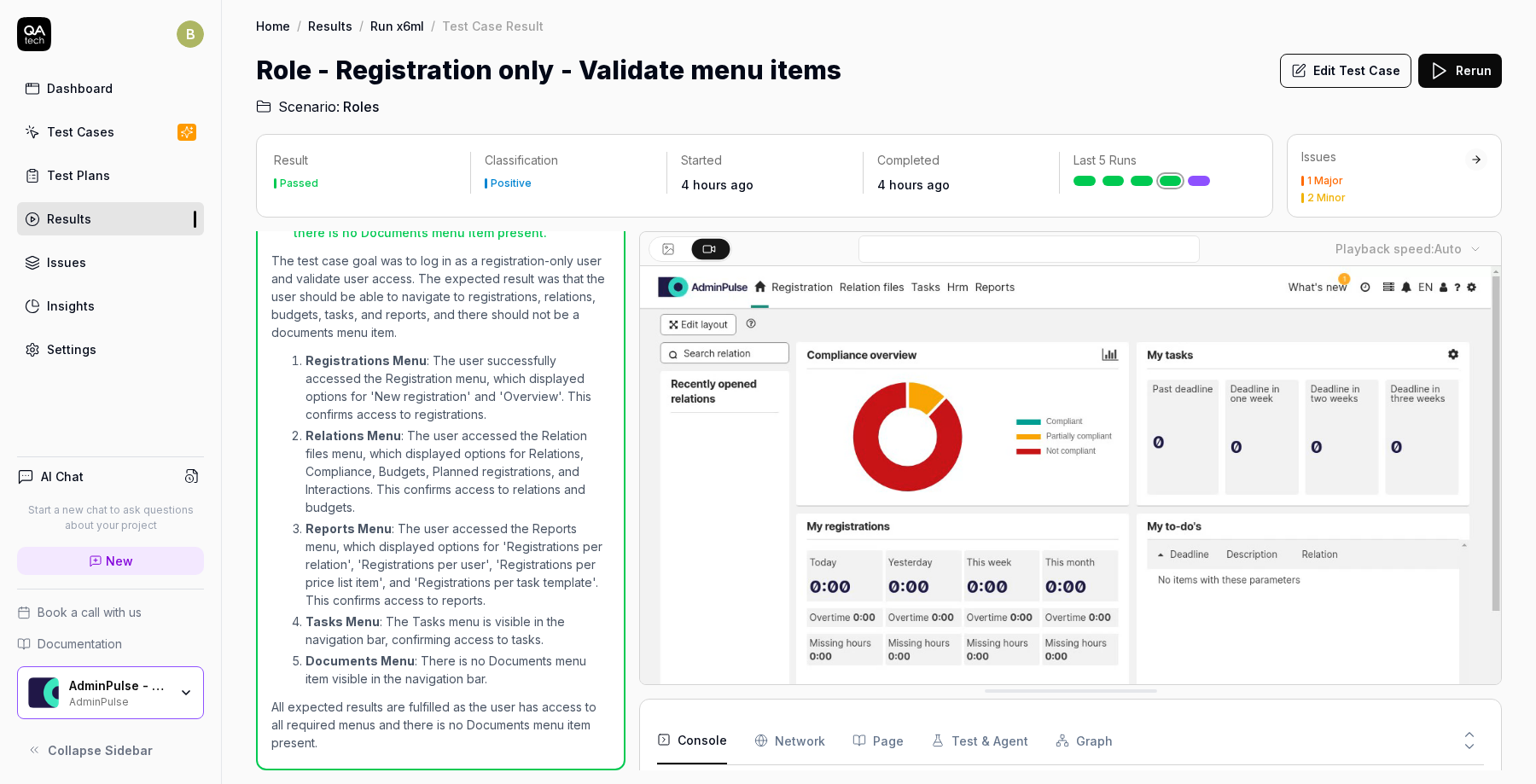
click at [857, 650] on video at bounding box center [1070, 535] width 861 height 537
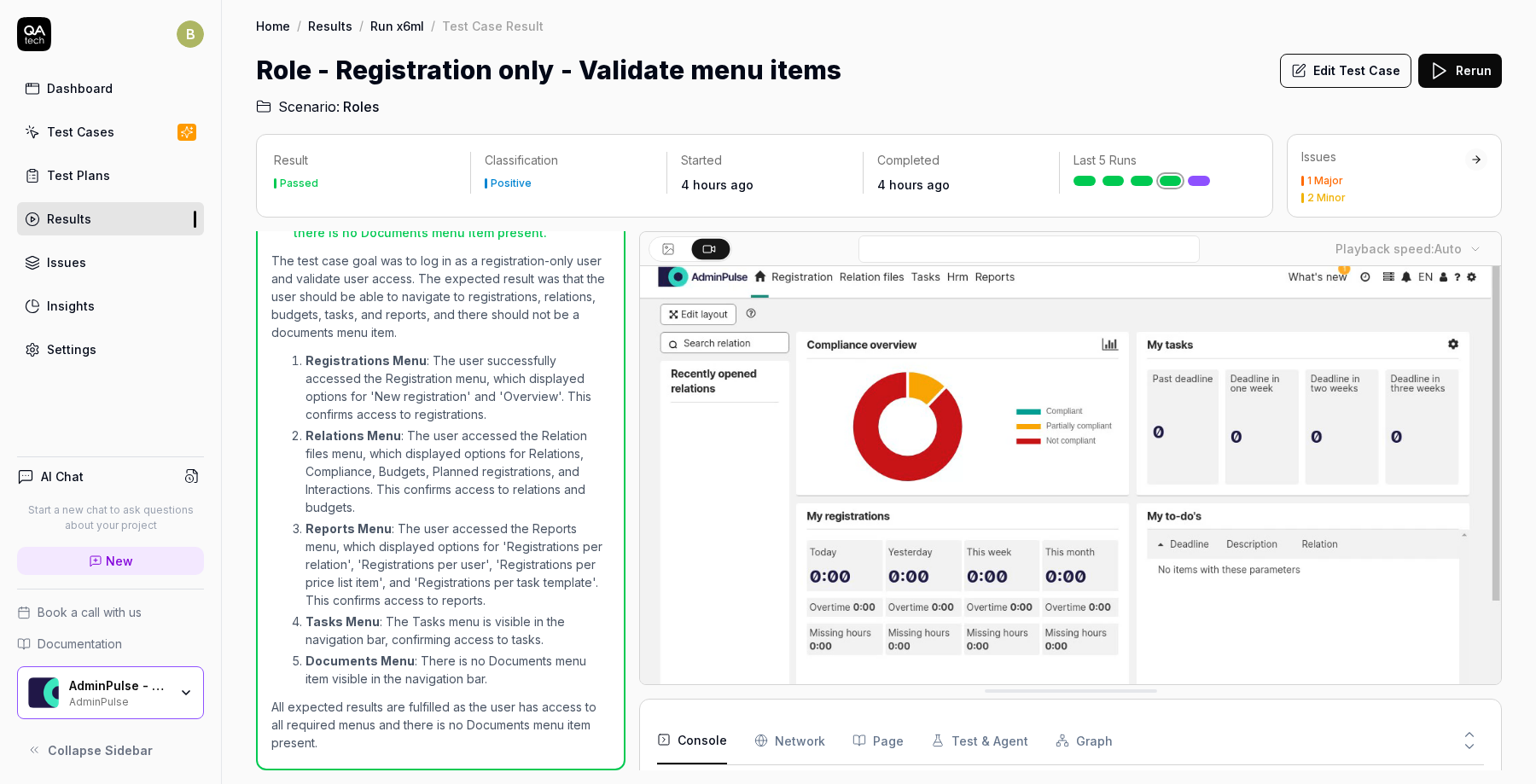
scroll to position [0, 0]
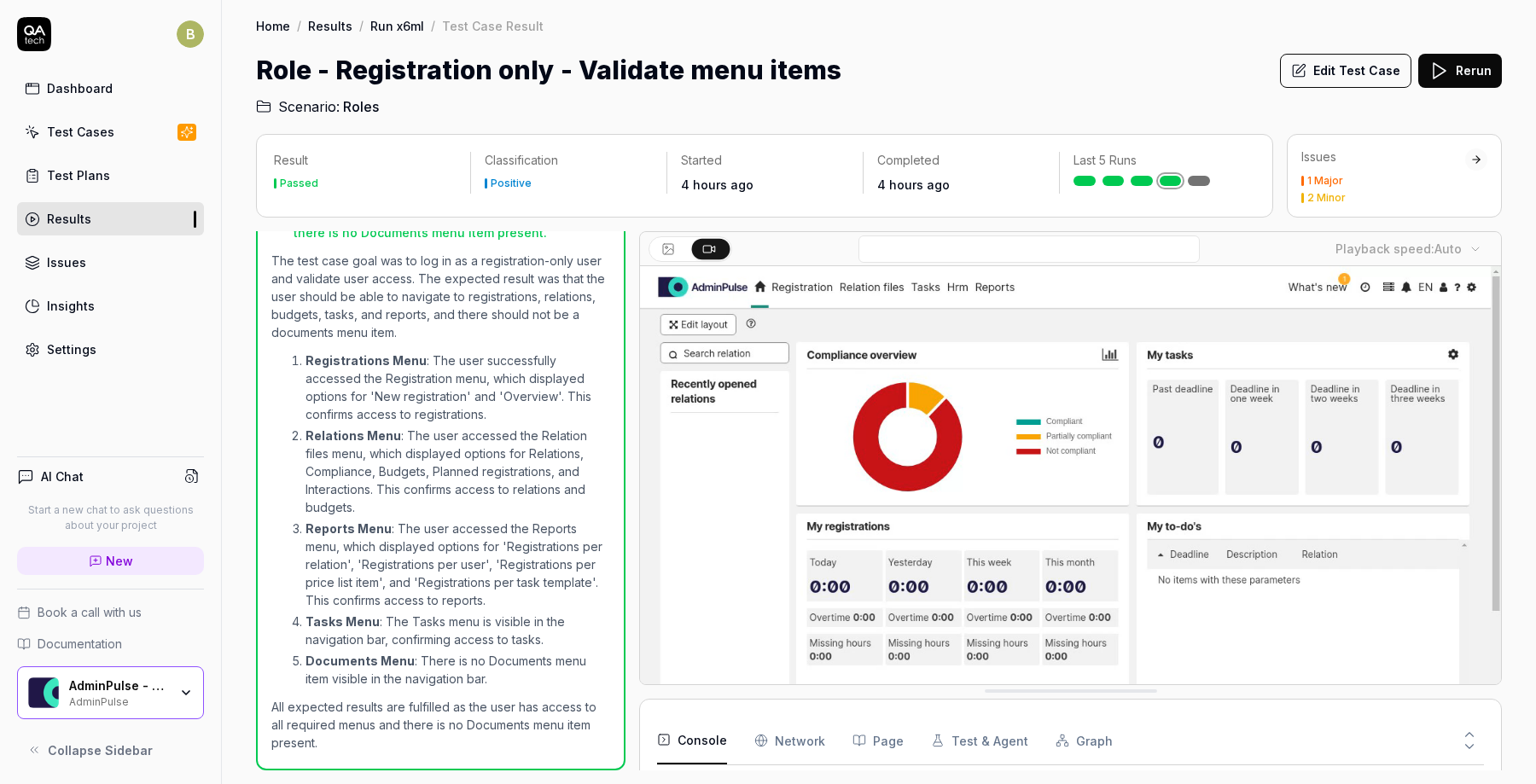
click at [83, 183] on div "Test Plans" at bounding box center [78, 175] width 63 height 18
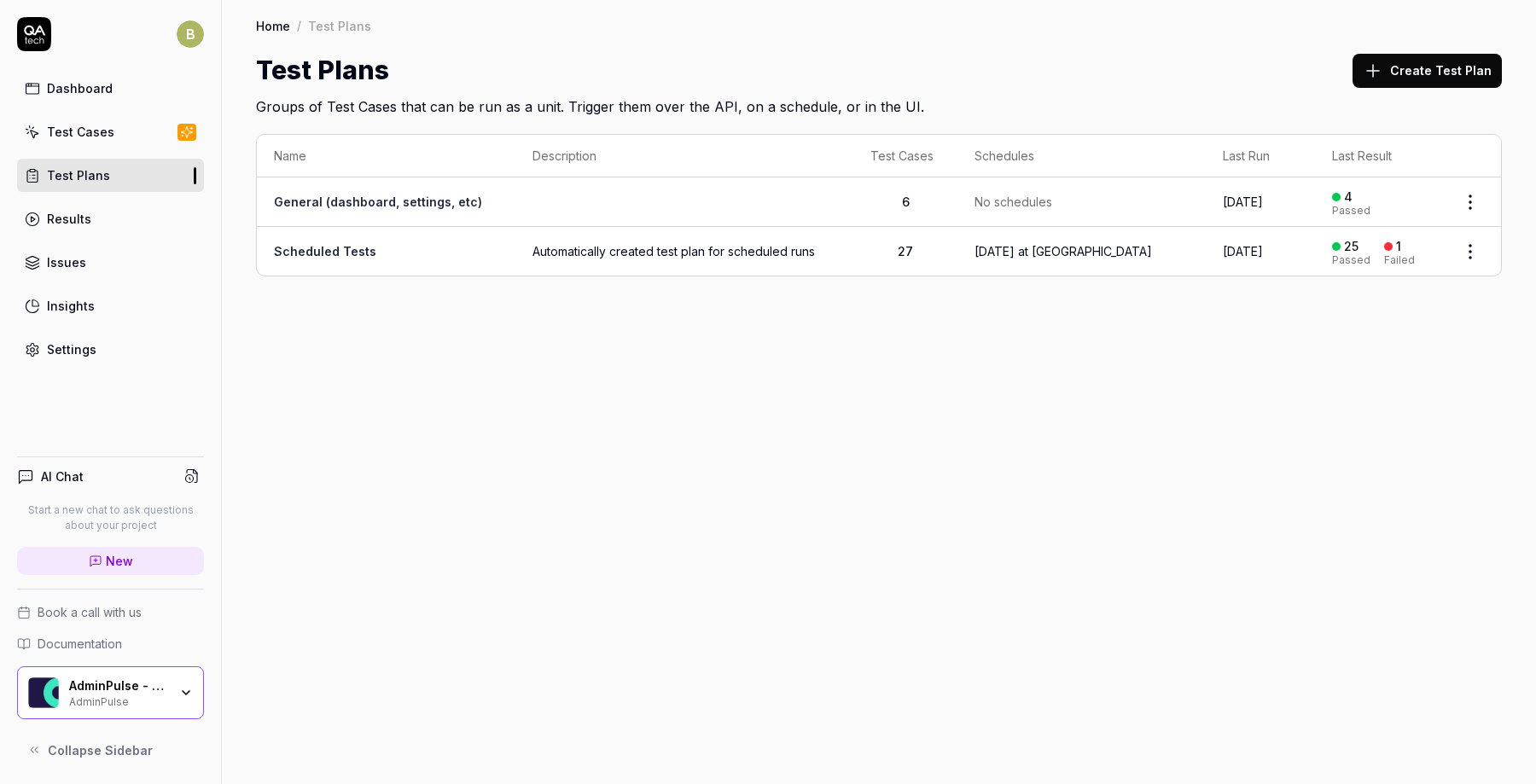
click at [100, 209] on link "Results" at bounding box center [110, 218] width 187 height 33
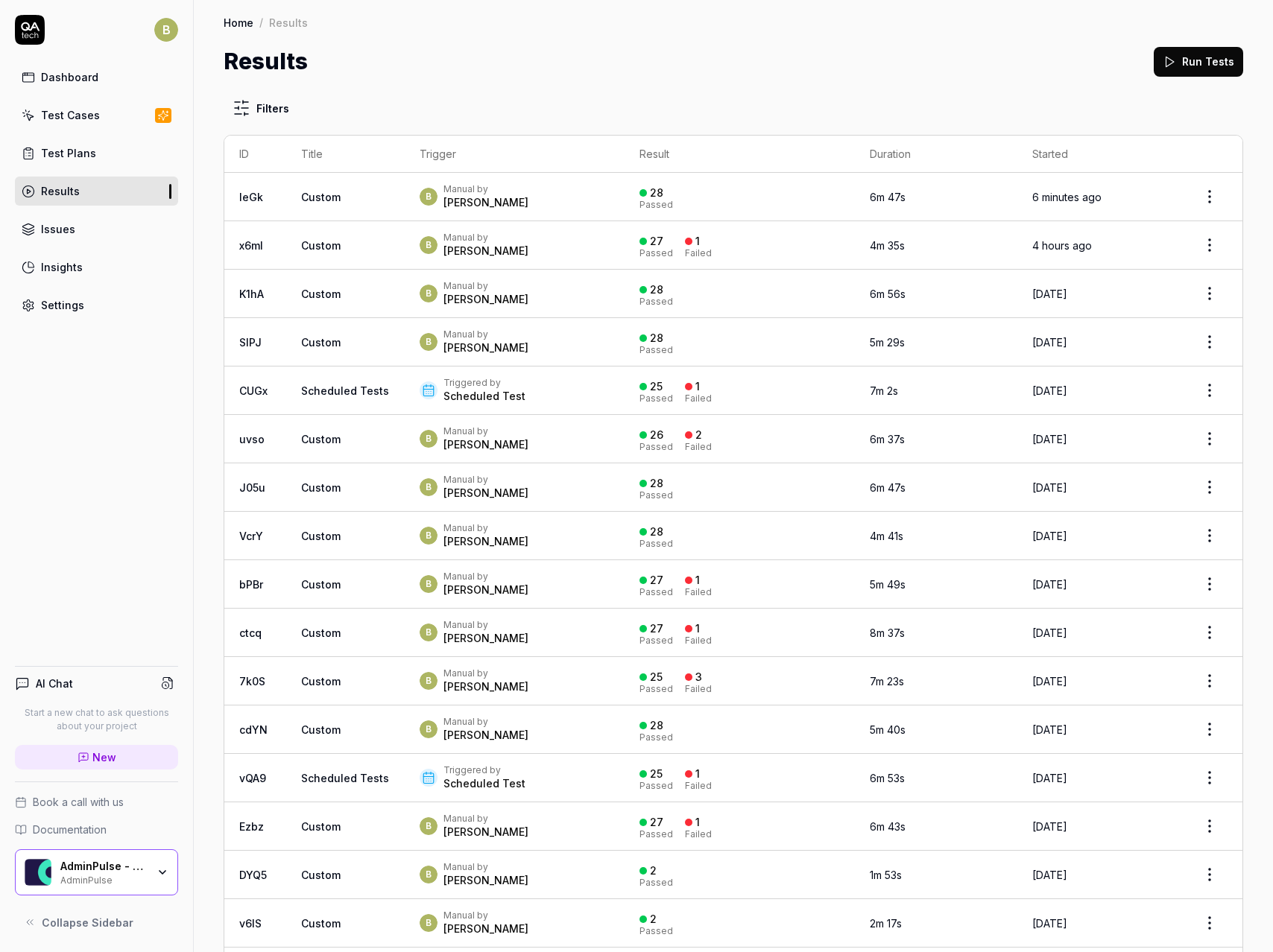
click at [388, 198] on td "Custom" at bounding box center [345, 197] width 119 height 48
